Goal: Book appointment/travel/reservation

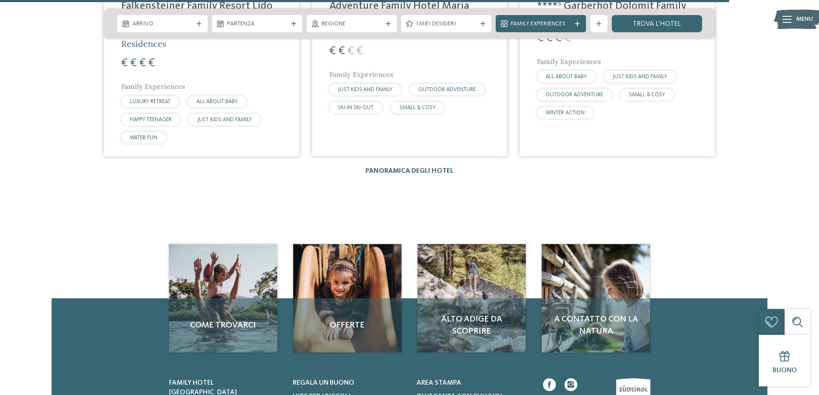
scroll to position [1720, 0]
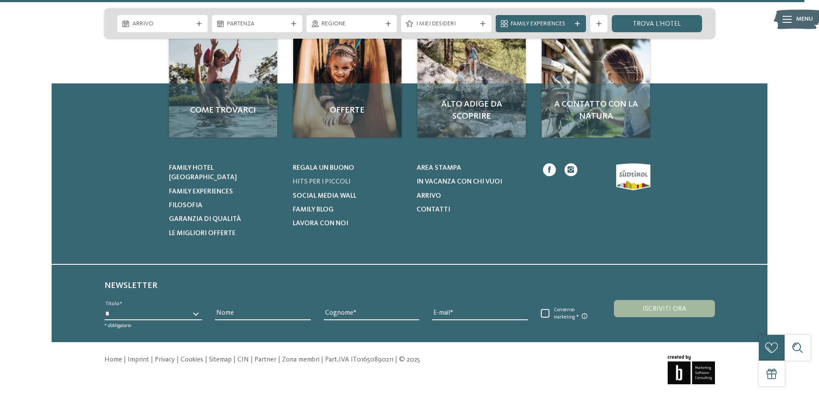
click at [321, 181] on span "Hits per i piccoli" at bounding box center [322, 181] width 58 height 7
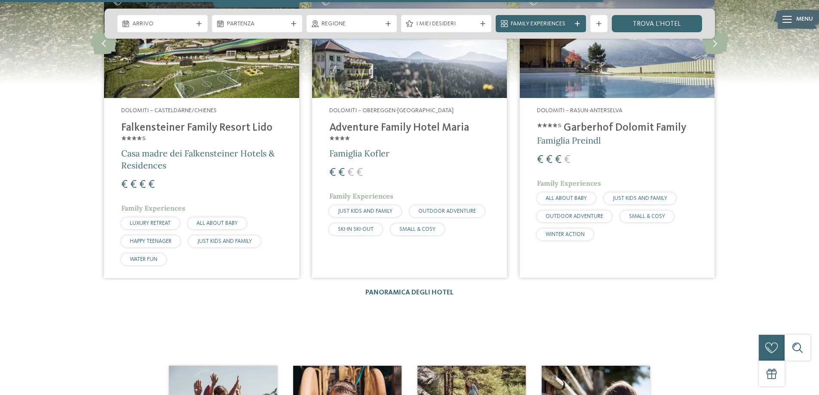
scroll to position [1290, 0]
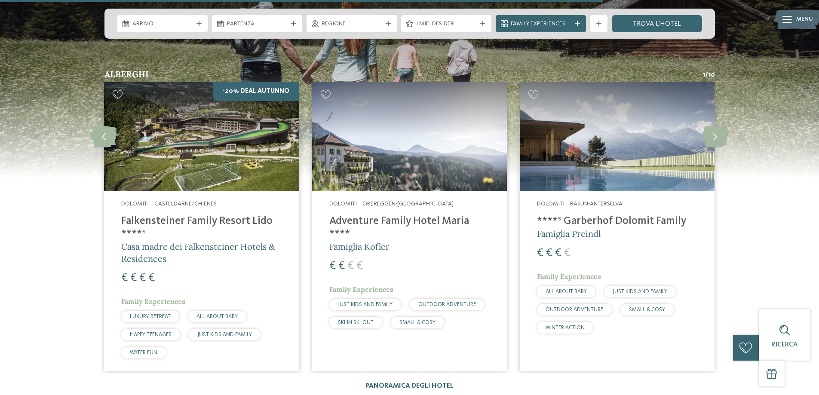
click at [382, 224] on h4 "Adventure Family Hotel Maria ****" at bounding box center [409, 228] width 160 height 26
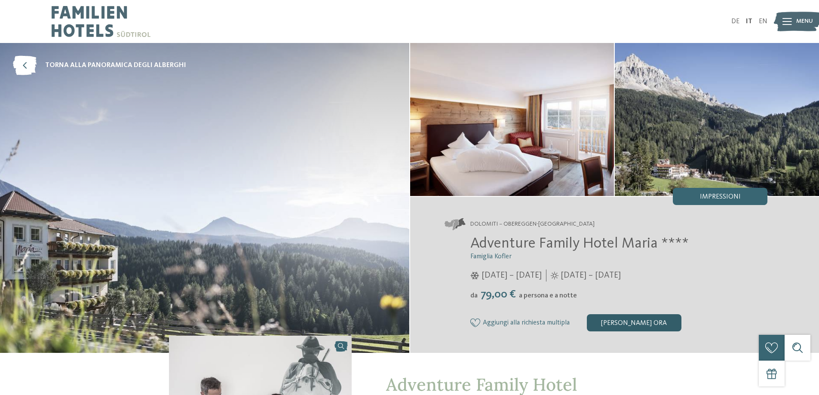
click at [608, 323] on div "[PERSON_NAME] ora" at bounding box center [634, 322] width 95 height 17
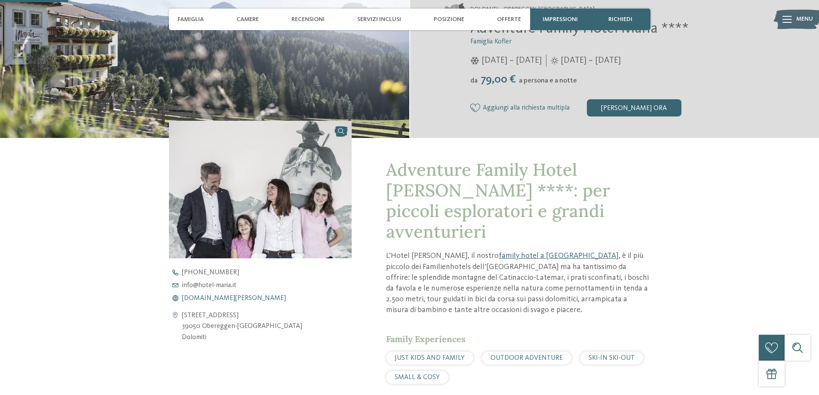
click at [209, 298] on span "www.hotel-maria.it" at bounding box center [234, 298] width 104 height 7
